Goal: Information Seeking & Learning: Find specific fact

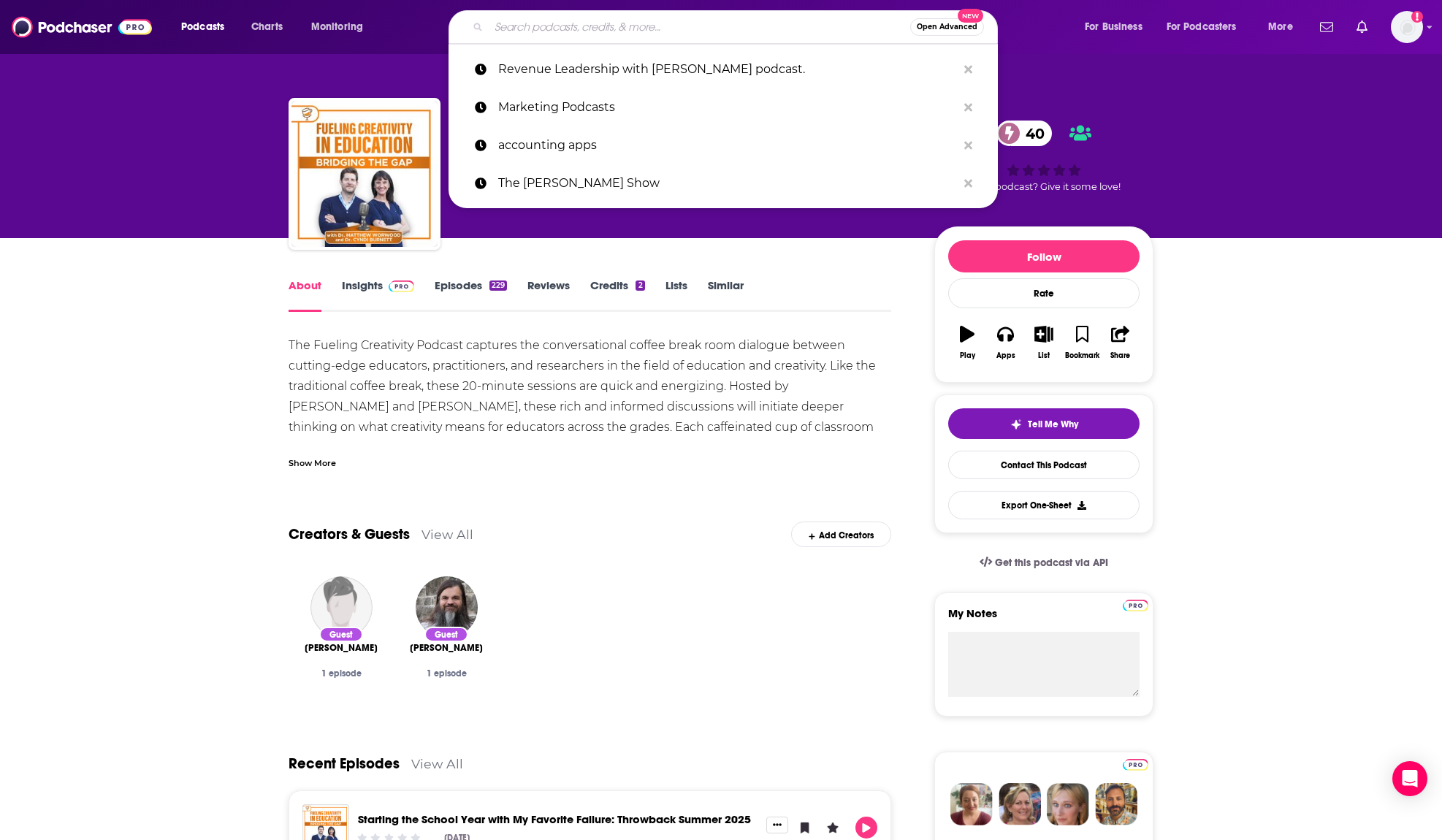
paste input "The Fueling Creativity Podcast"
type input "The Fueling Creativity Podcast"
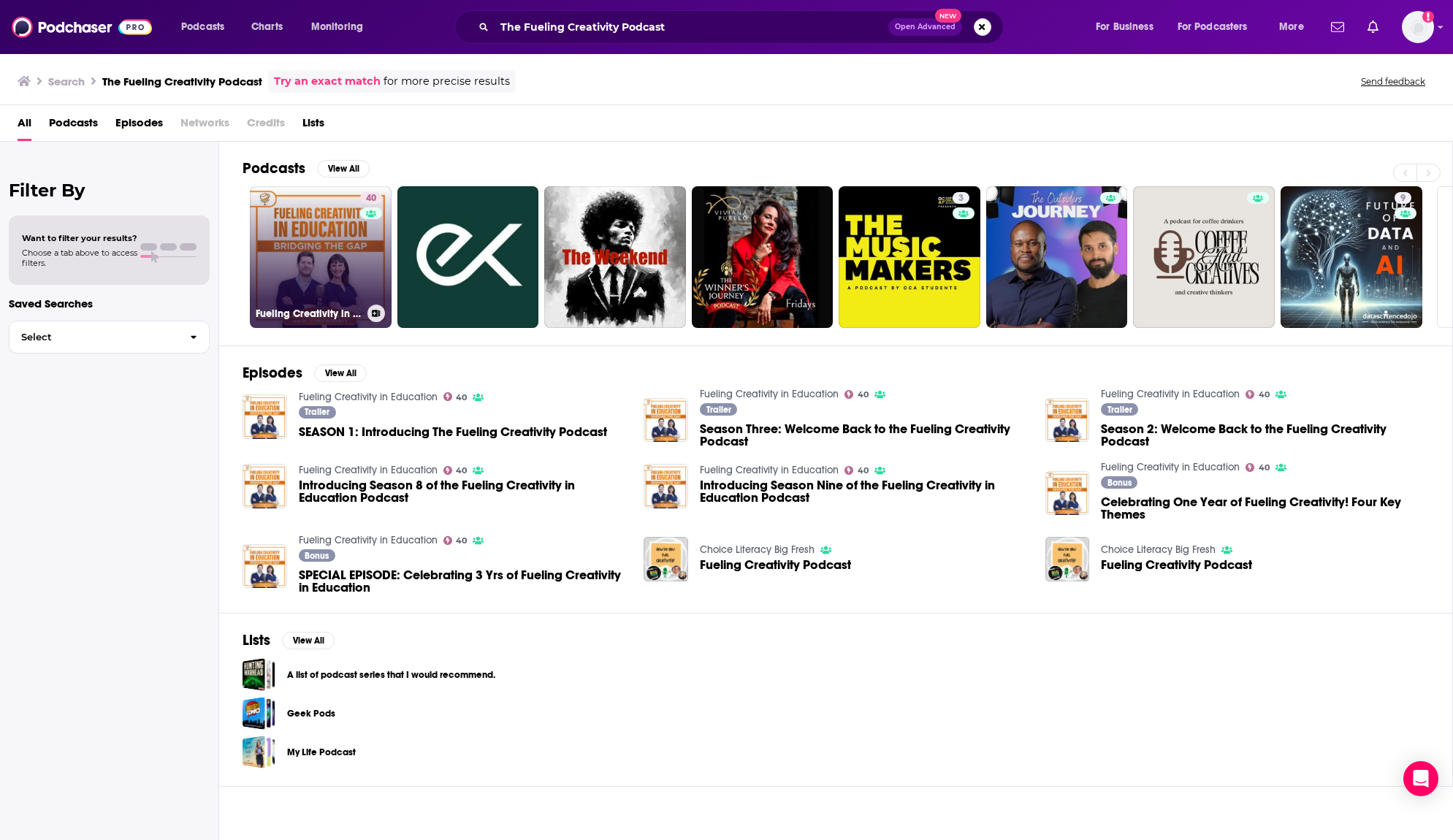
click at [330, 267] on link "40 Fueling Creativity in Education" at bounding box center [320, 257] width 141 height 141
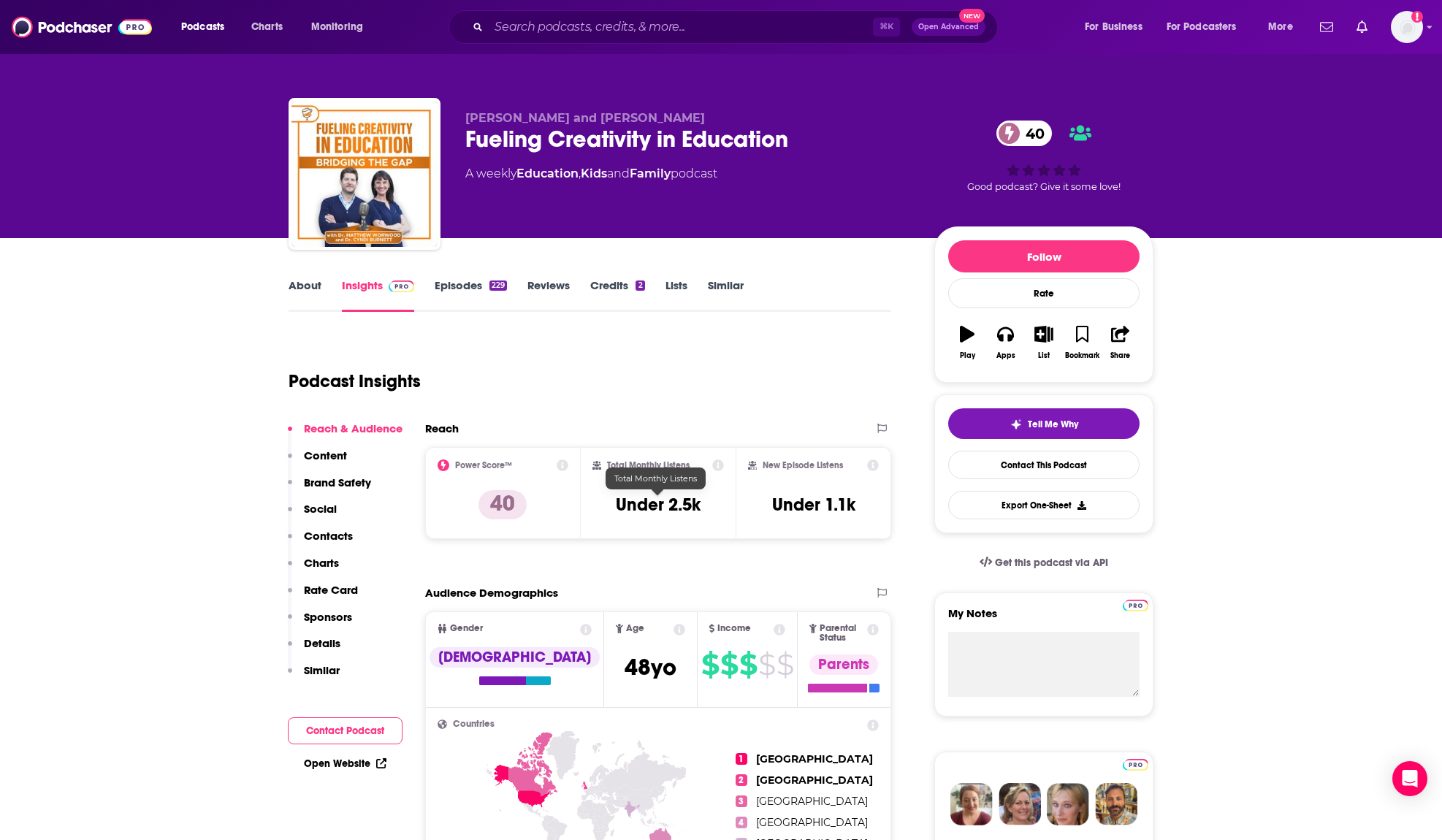
click at [656, 507] on h3 "Under 2.5k" at bounding box center [658, 505] width 85 height 22
copy div "Under 2.5k"
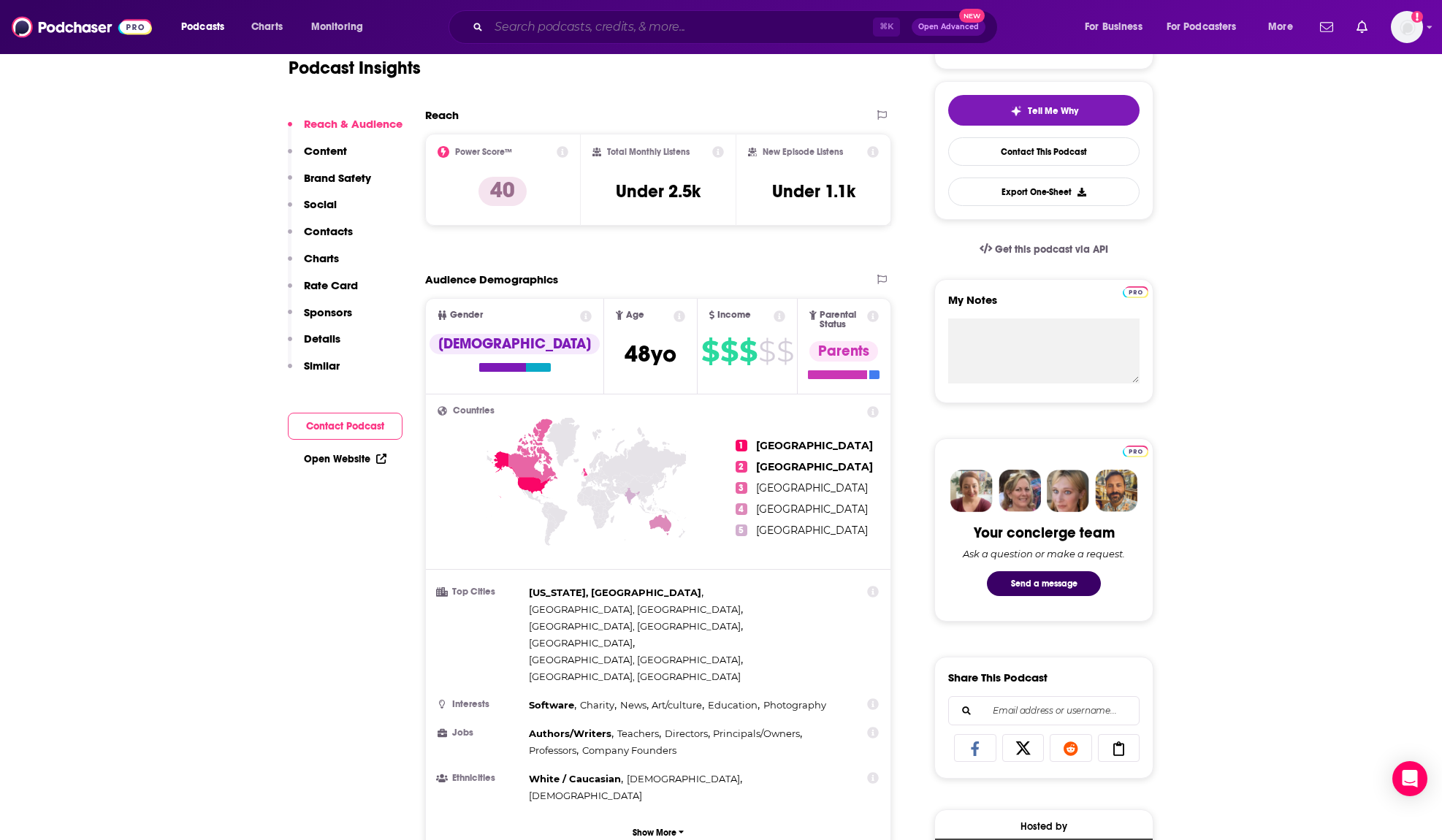
click at [686, 29] on input "Search podcasts, credits, & more..." at bounding box center [680, 27] width 384 height 24
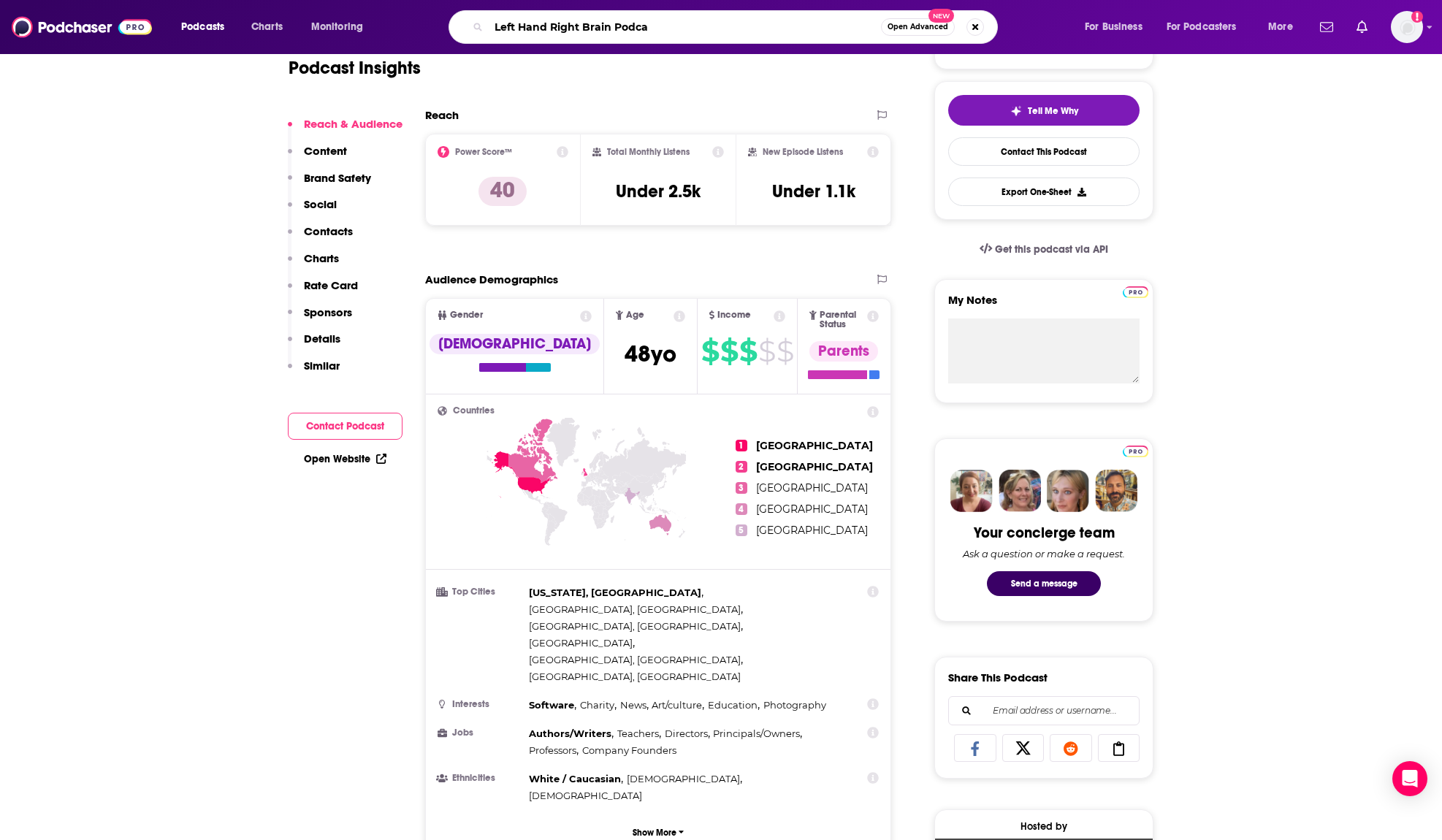
type input "Left Hand Right Brain Podcas"
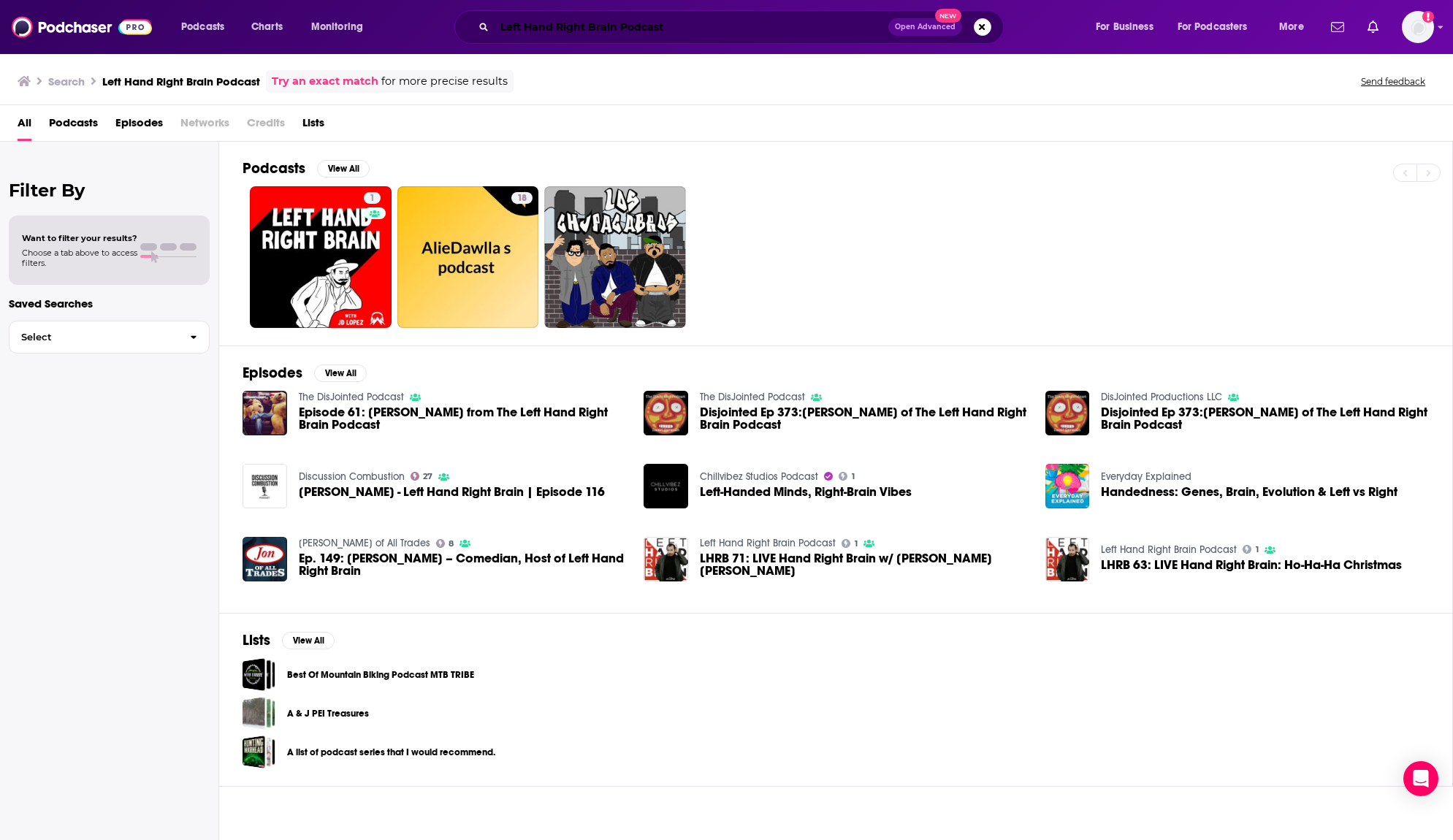
click at [718, 22] on input "Left Hand Right Brain Podcast" at bounding box center [691, 27] width 393 height 24
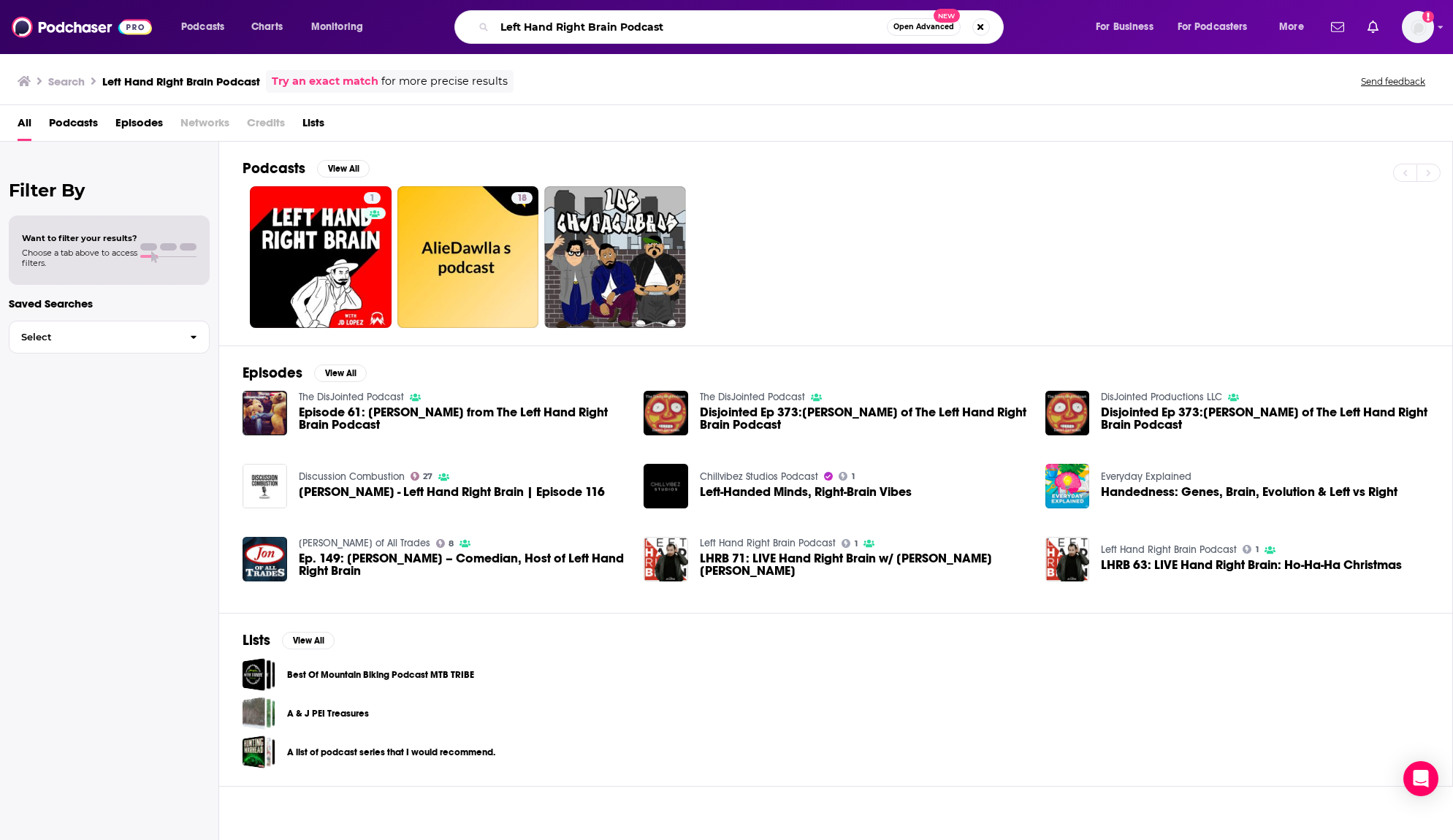
click at [718, 22] on input "Left Hand Right Brain Podcast" at bounding box center [691, 27] width 393 height 24
type input "The Marketing Agency Show"
